Goal: Task Accomplishment & Management: Manage account settings

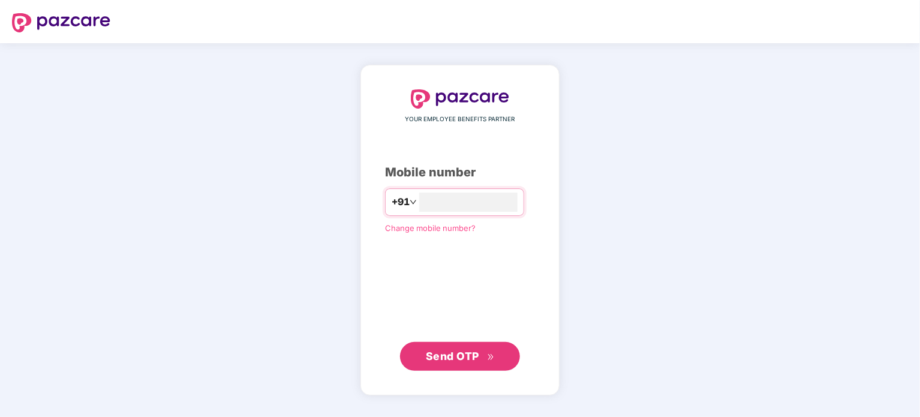
type input "**********"
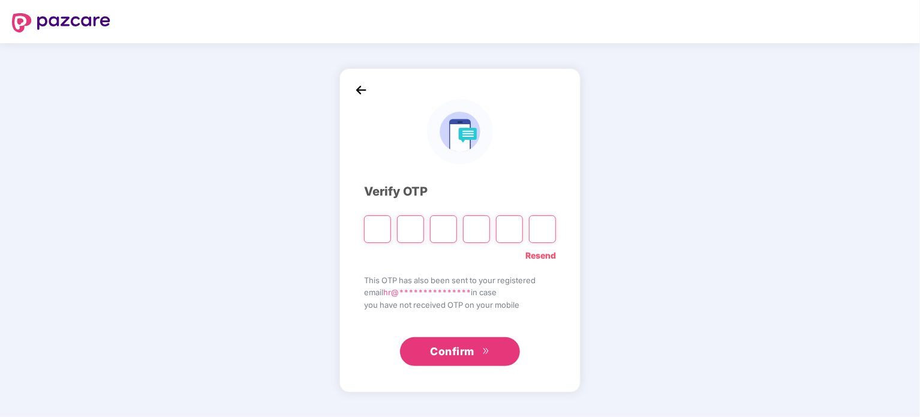
type input "*"
click at [539, 276] on span "This OTP has also been sent to your registered" at bounding box center [460, 280] width 192 height 12
click at [478, 230] on input "Digit 4" at bounding box center [476, 229] width 27 height 28
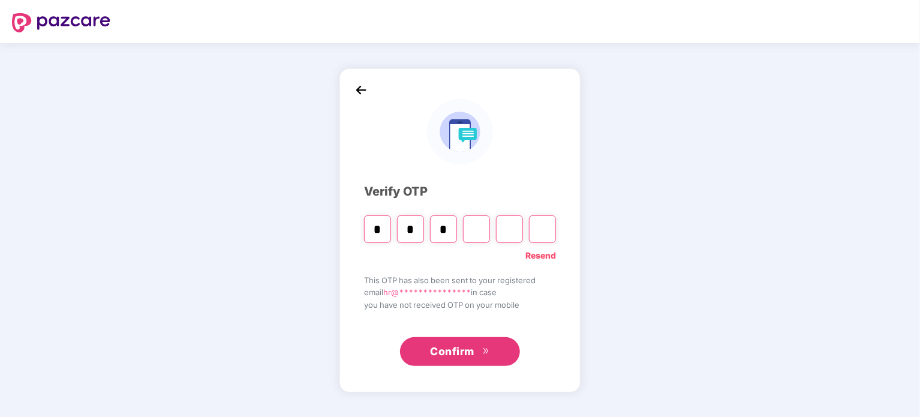
type input "*"
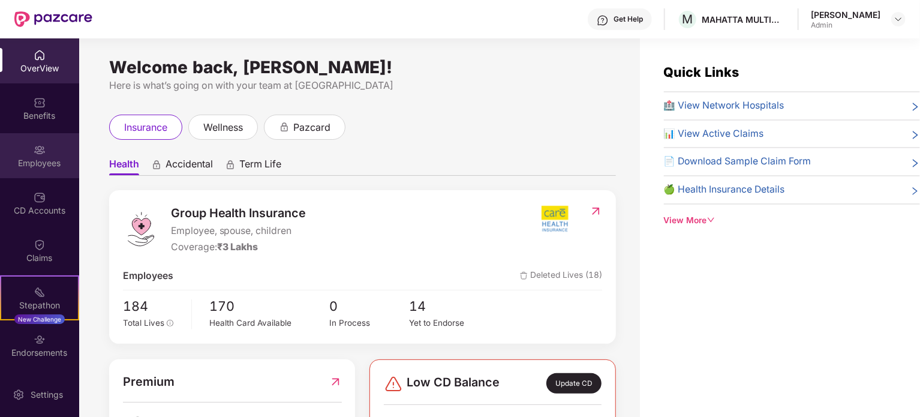
click at [34, 154] on img at bounding box center [40, 150] width 12 height 12
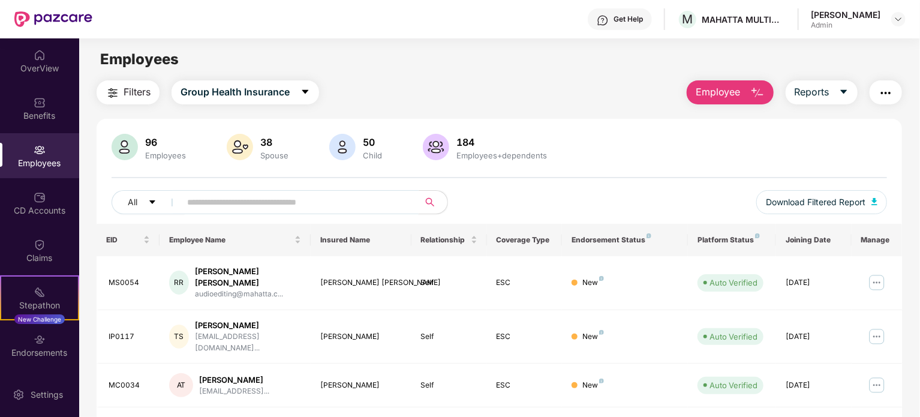
click at [243, 203] on input "text" at bounding box center [294, 202] width 215 height 18
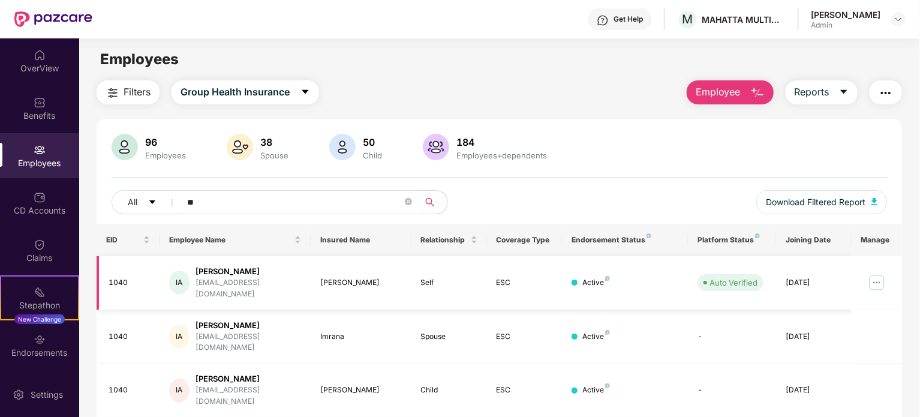
type input "**"
click at [228, 272] on div "Irfan Ahmad" at bounding box center [249, 271] width 106 height 11
click at [321, 281] on div "Irfan Ahmad" at bounding box center [361, 282] width 82 height 11
click at [876, 278] on img at bounding box center [877, 282] width 19 height 19
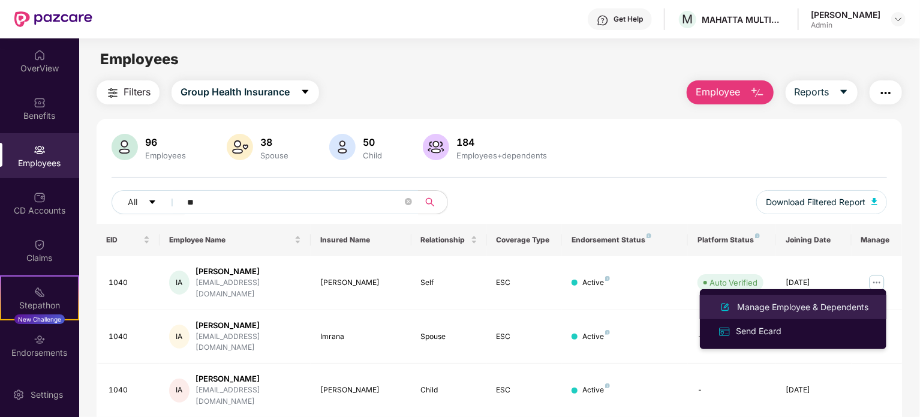
click at [840, 305] on div "Manage Employee & Dependents" at bounding box center [803, 307] width 136 height 13
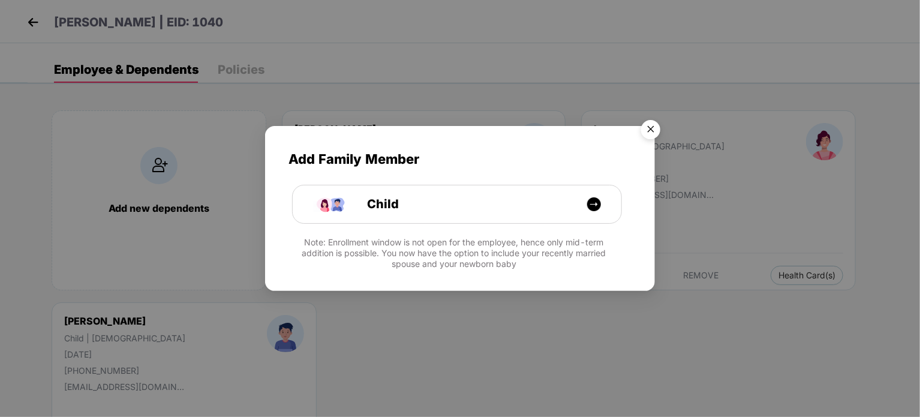
click at [650, 128] on img "Close" at bounding box center [651, 132] width 34 height 34
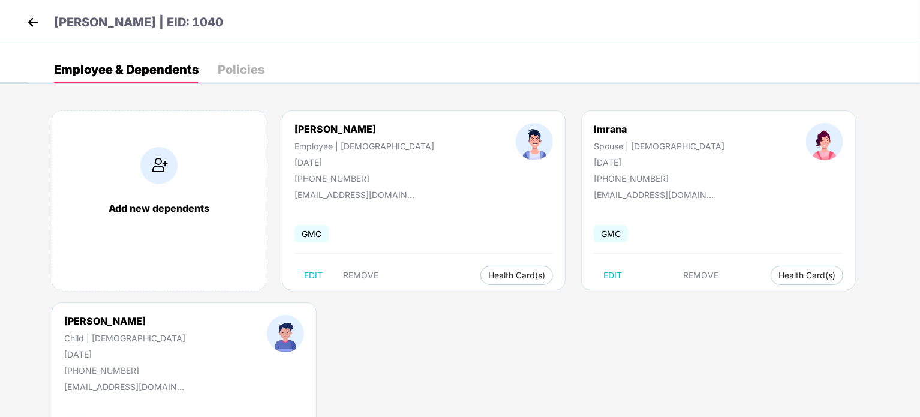
click at [312, 178] on div "+918285390808" at bounding box center [365, 178] width 140 height 10
drag, startPoint x: 309, startPoint y: 177, endPoint x: 363, endPoint y: 179, distance: 54.0
click at [363, 179] on div "Irfan Ahmad Employee | Male 07 May 1989 +918285390808" at bounding box center [364, 153] width 221 height 61
